Goal: Transaction & Acquisition: Download file/media

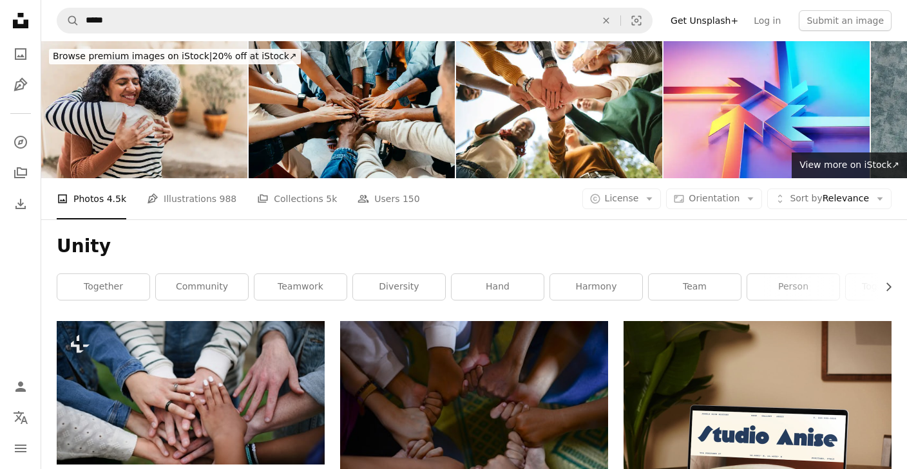
scroll to position [4026, 0]
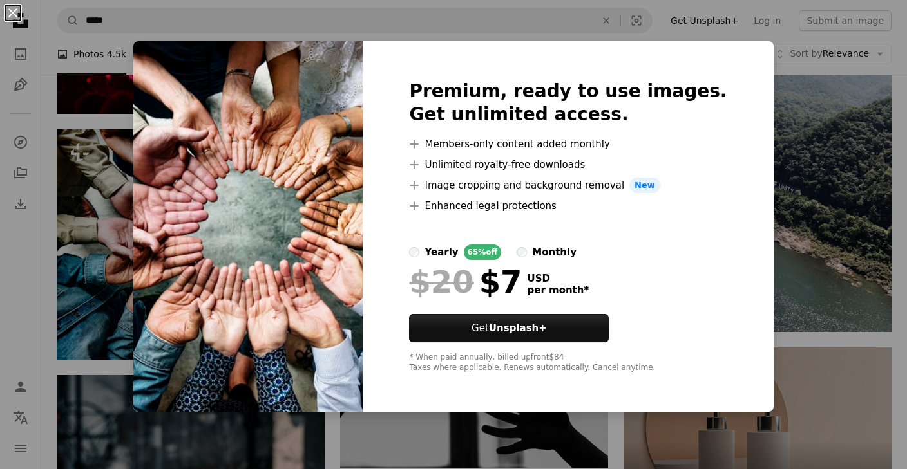
click at [12, 12] on button "An X shape" at bounding box center [12, 12] width 15 height 15
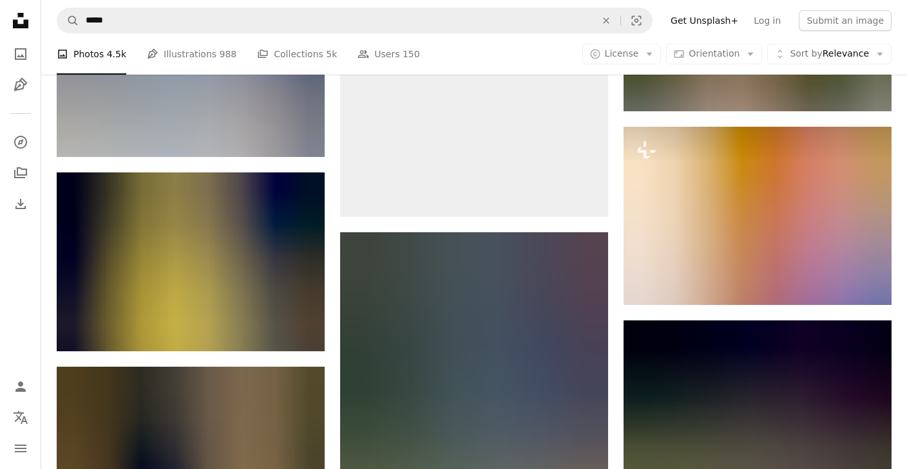
scroll to position [17518, 0]
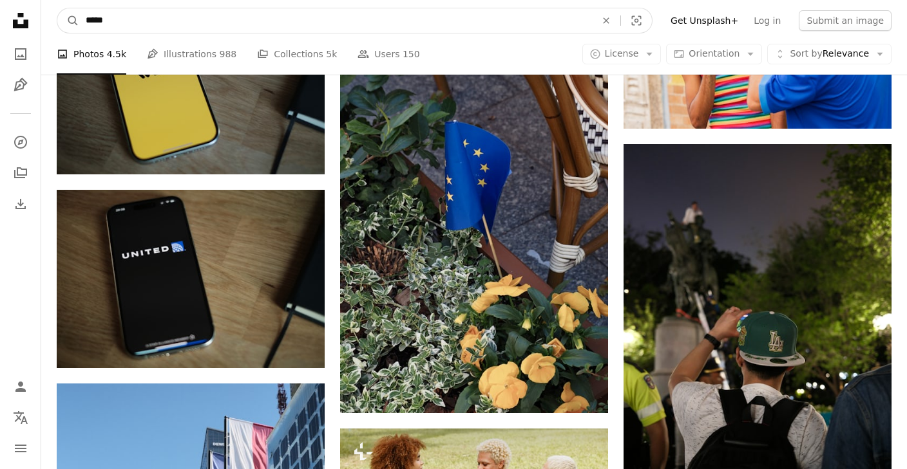
click at [153, 15] on input "*****" at bounding box center [335, 20] width 513 height 24
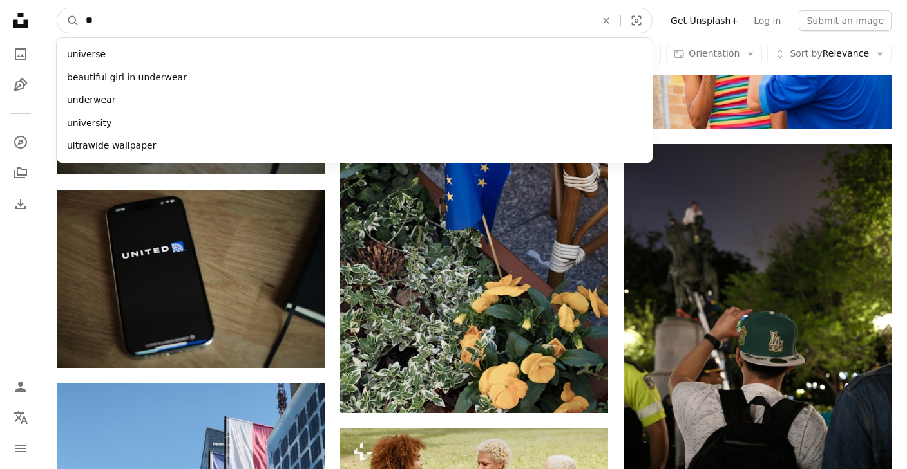
type input "*"
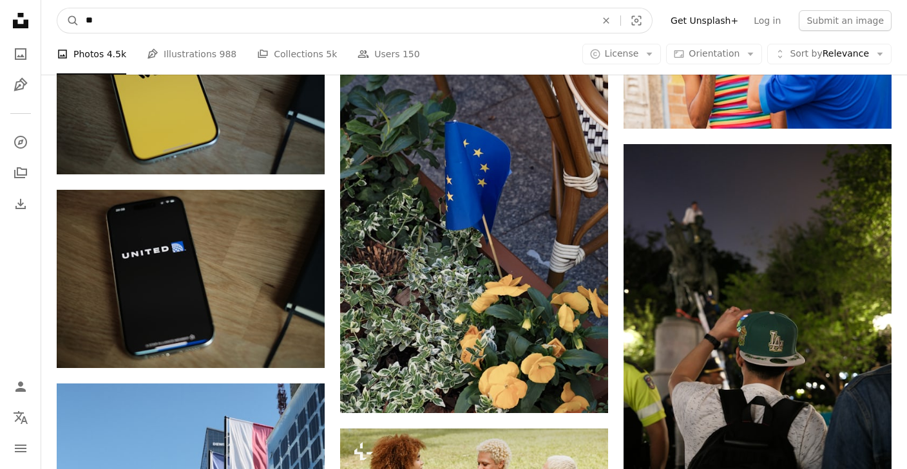
type input "*"
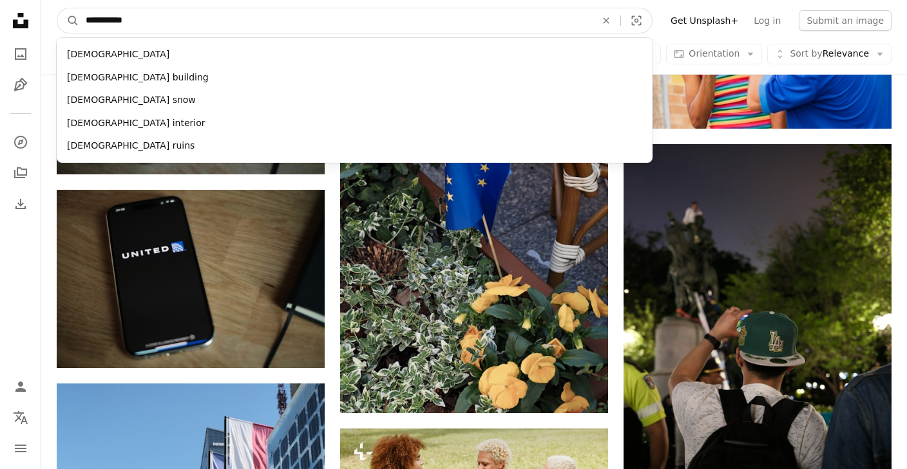
type input "**********"
click button "A magnifying glass" at bounding box center [68, 20] width 22 height 24
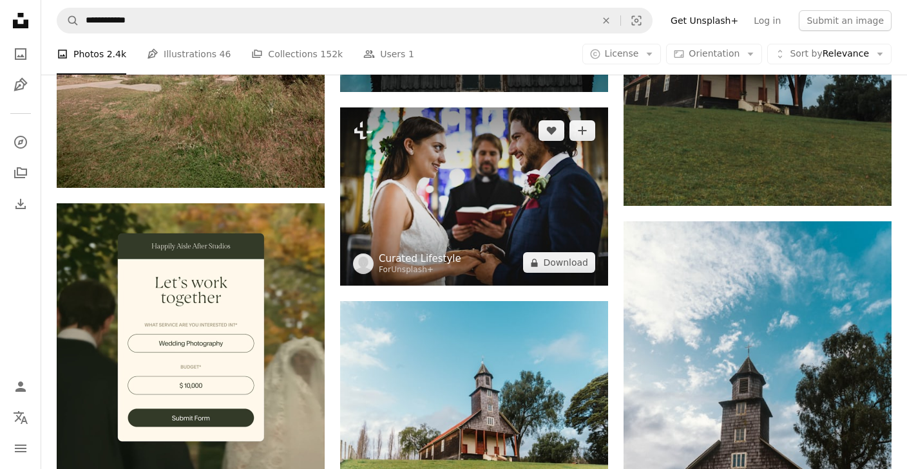
scroll to position [2716, 0]
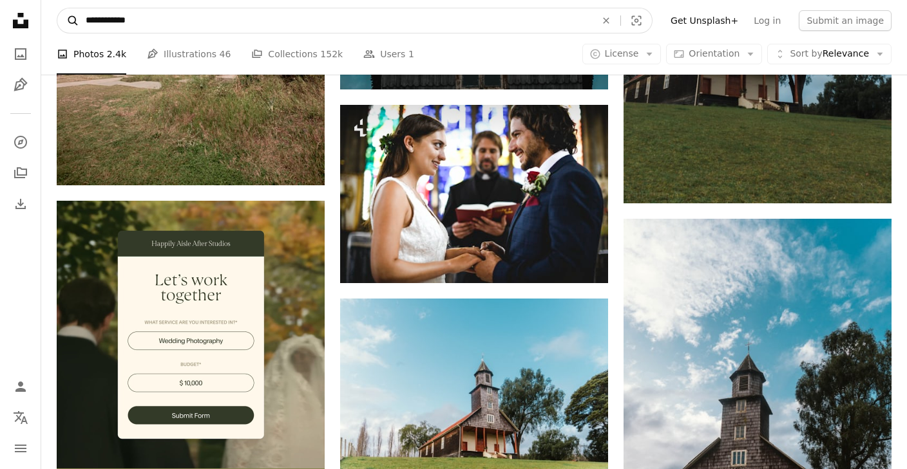
drag, startPoint x: 117, startPoint y: 19, endPoint x: 58, endPoint y: 19, distance: 58.6
click at [58, 19] on form "**********" at bounding box center [355, 21] width 596 height 26
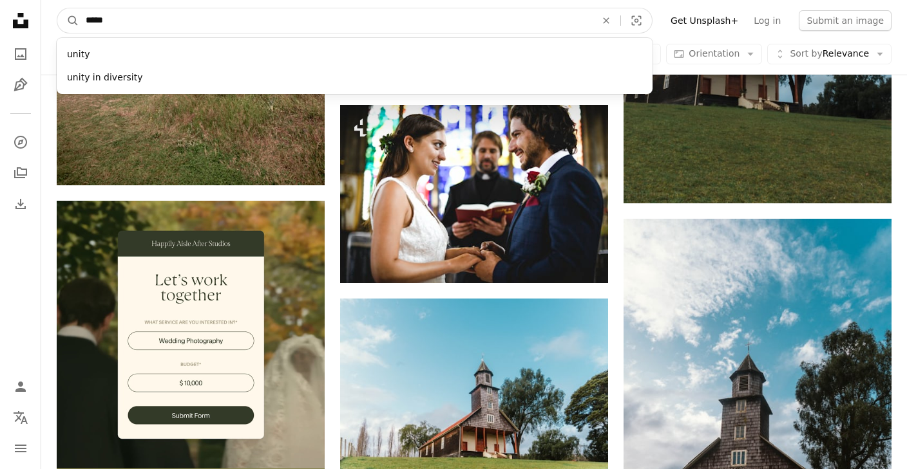
drag, startPoint x: 113, startPoint y: 22, endPoint x: 26, endPoint y: 14, distance: 87.3
click at [27, 14] on div "Unsplash logo Unsplash Home A photo Pen Tool A compass A stack of folders Downl…" at bounding box center [453, 312] width 907 height 6056
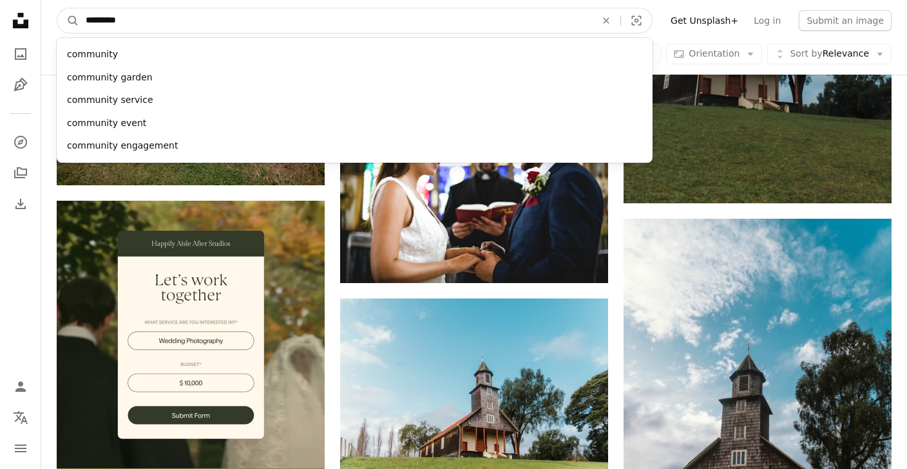
type input "*********"
click at [57, 8] on button "A magnifying glass" at bounding box center [68, 20] width 22 height 24
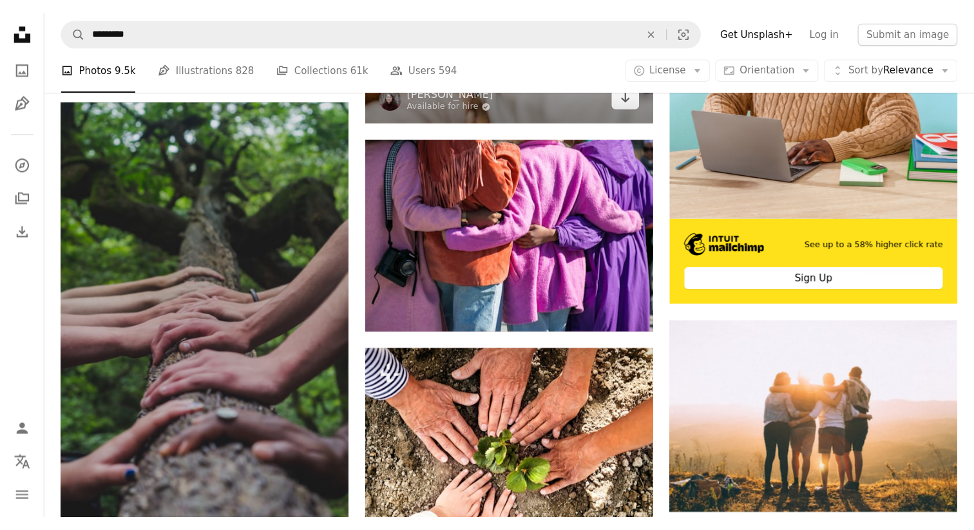
scroll to position [410, 0]
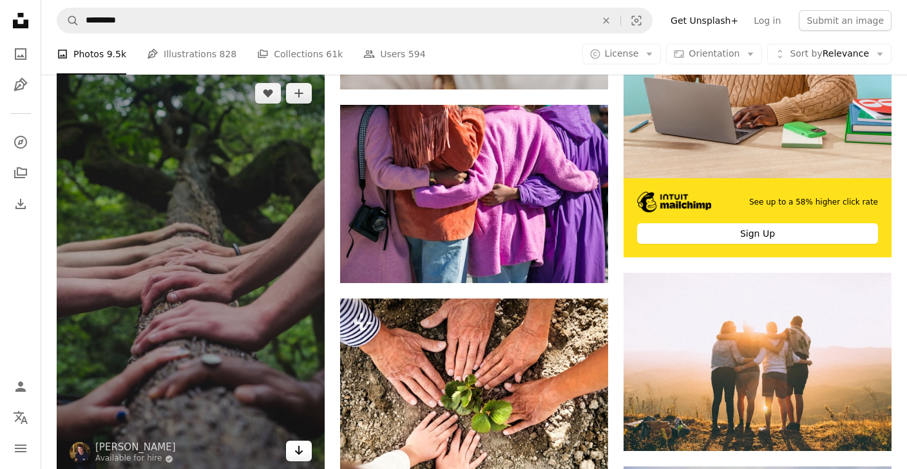
click at [303, 451] on icon "Arrow pointing down" at bounding box center [299, 450] width 10 height 15
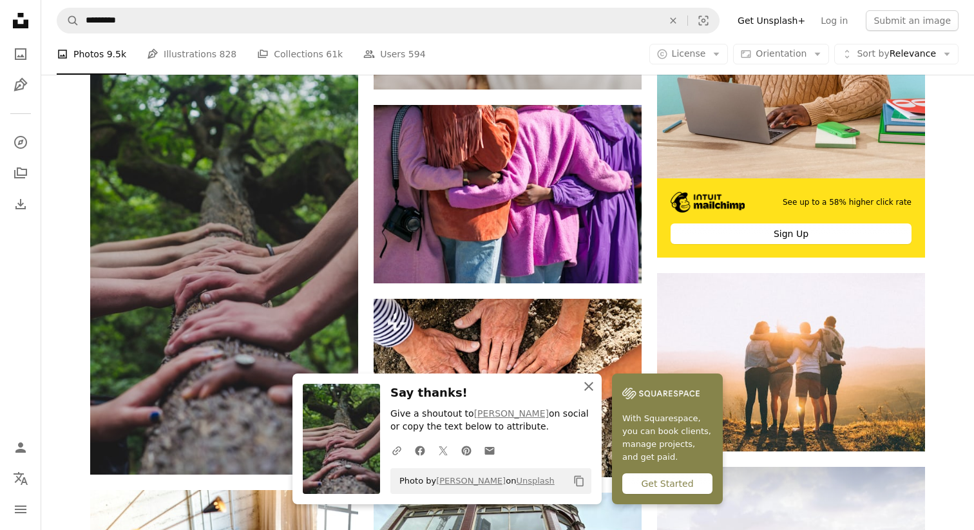
click at [592, 387] on icon "An X shape" at bounding box center [588, 386] width 15 height 15
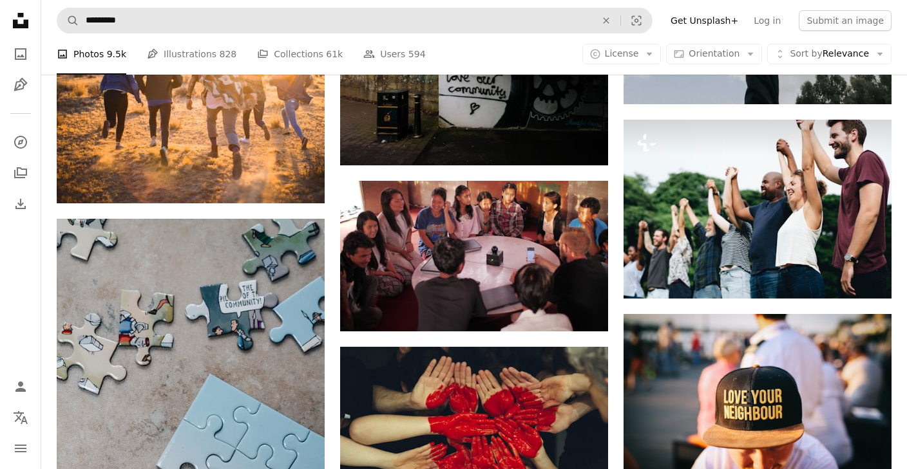
scroll to position [1701, 0]
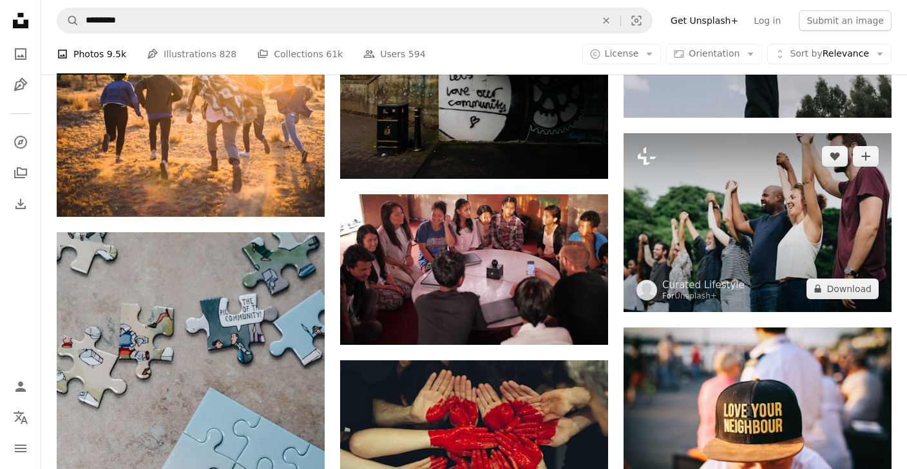
click at [784, 258] on img at bounding box center [757, 222] width 268 height 179
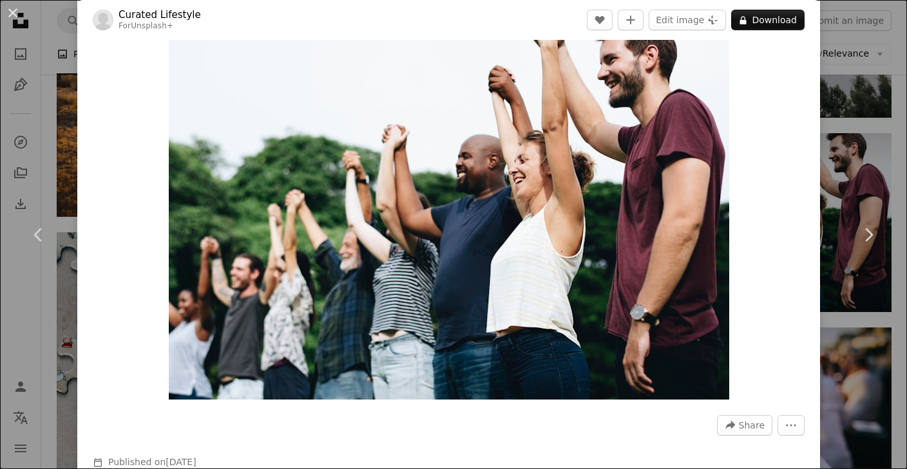
scroll to position [32, 0]
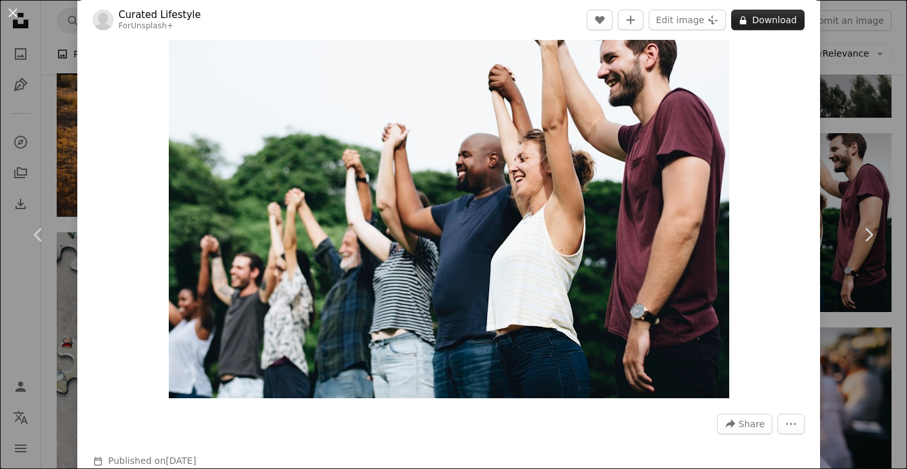
click at [775, 25] on button "A lock Download" at bounding box center [767, 20] width 73 height 21
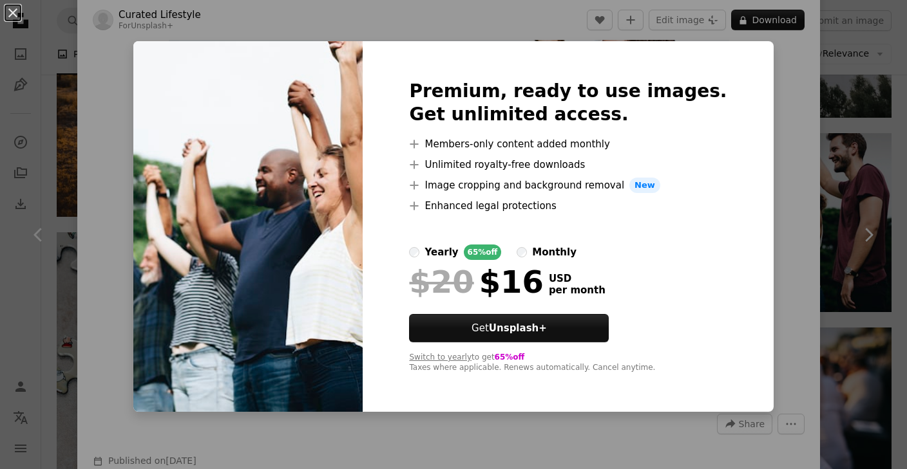
click at [450, 248] on label "yearly 65% off" at bounding box center [455, 252] width 92 height 15
click at [13, 14] on button "An X shape" at bounding box center [12, 12] width 15 height 15
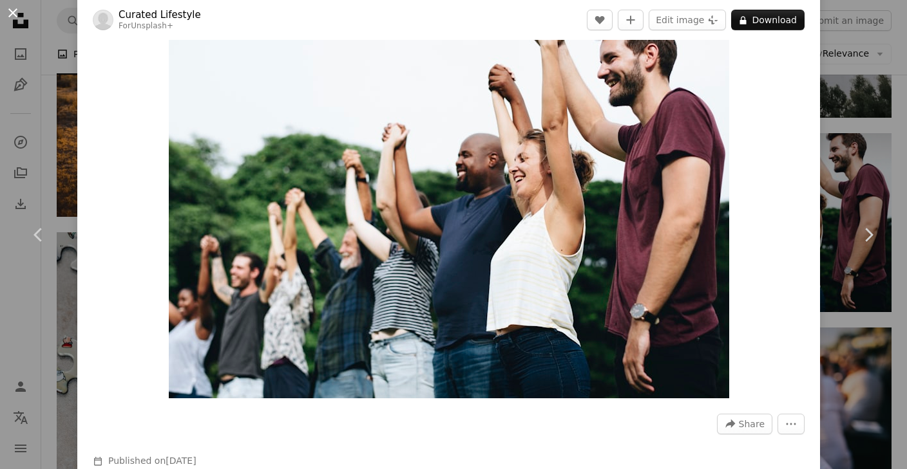
click at [13, 10] on button "An X shape" at bounding box center [12, 12] width 15 height 15
